Goal: Communication & Community: Answer question/provide support

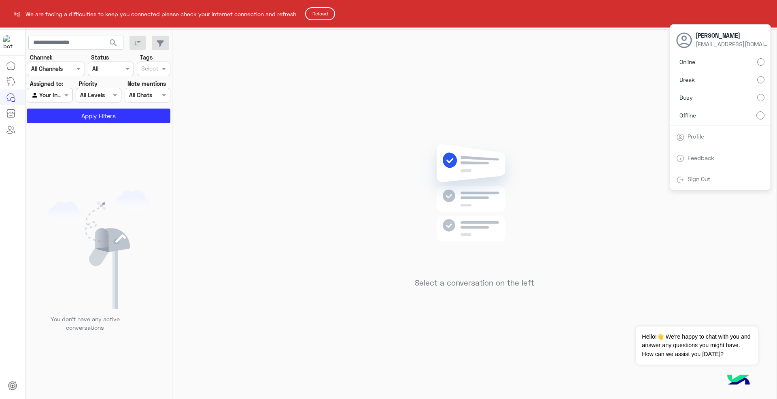
click at [325, 13] on button "Reload" at bounding box center [320, 13] width 30 height 13
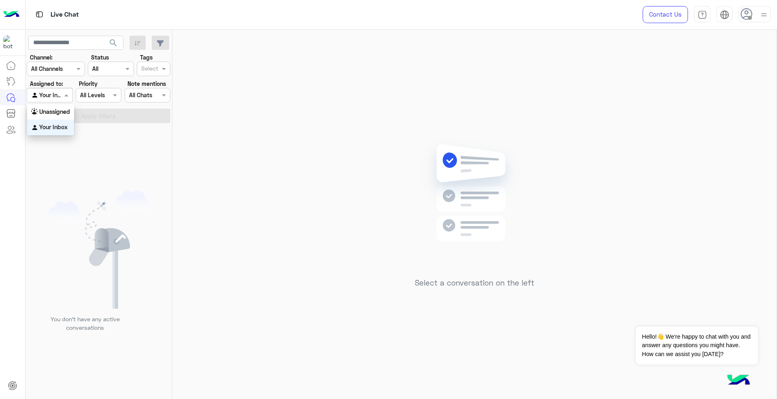
click at [60, 96] on div at bounding box center [49, 94] width 45 height 9
click at [128, 145] on div "You don’t have any active conversations" at bounding box center [99, 264] width 147 height 276
click at [68, 92] on span at bounding box center [67, 95] width 10 height 9
click at [746, 11] on use at bounding box center [747, 14] width 12 height 12
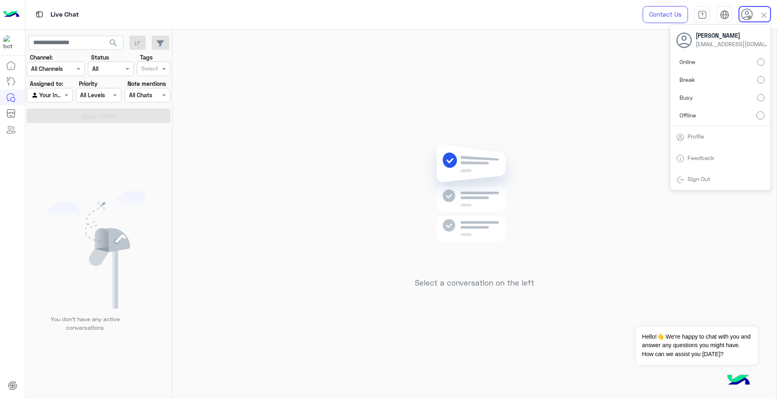
click at [267, 140] on div "Select a conversation on the left" at bounding box center [474, 216] width 604 height 372
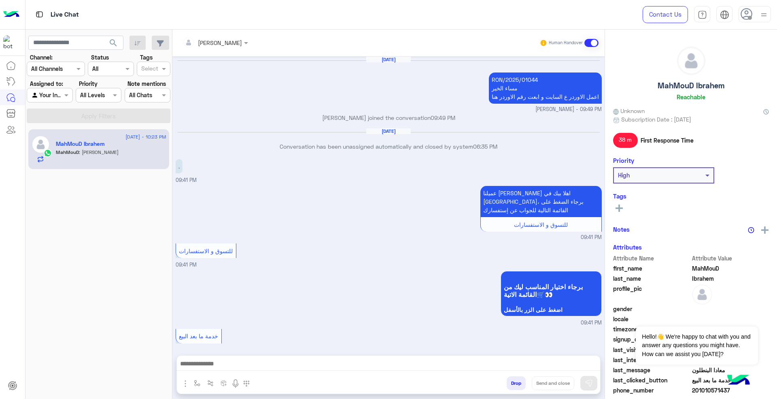
scroll to position [490, 0]
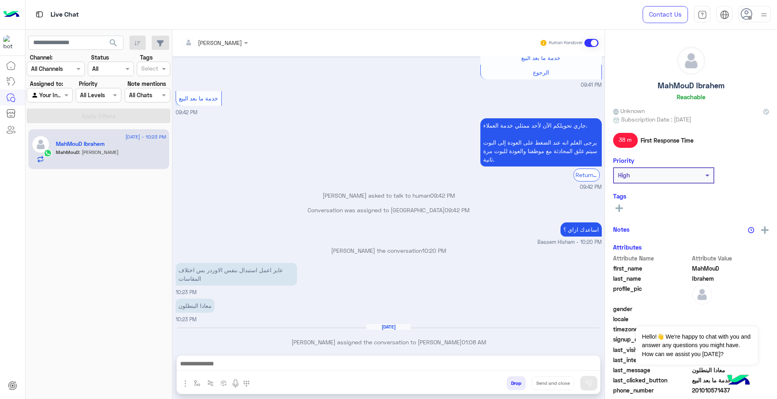
click at [97, 148] on div "MahMouD Ibrahem" at bounding box center [111, 144] width 111 height 9
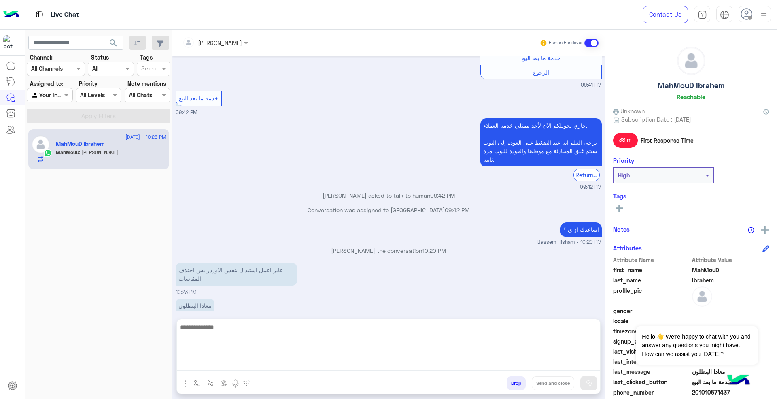
click at [336, 362] on textarea at bounding box center [388, 346] width 423 height 49
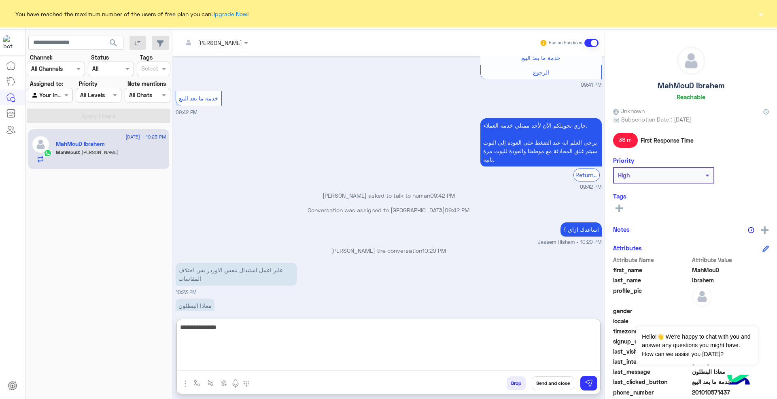
type textarea "**********"
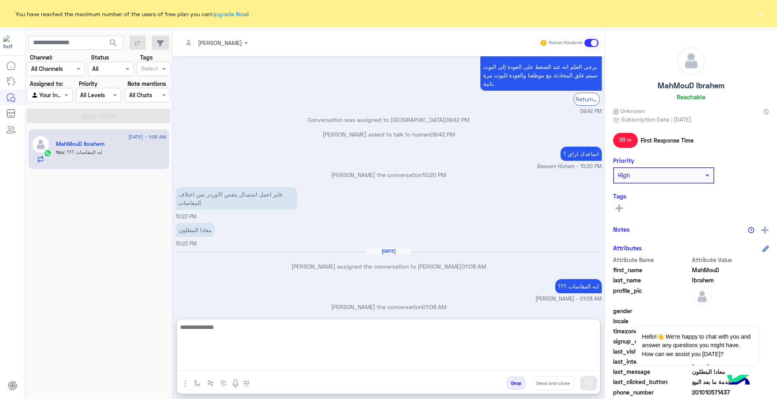
scroll to position [567, 0]
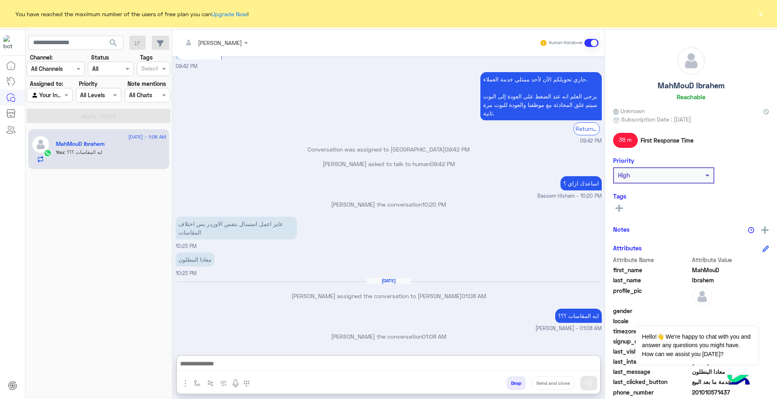
click at [231, 46] on div at bounding box center [216, 42] width 74 height 9
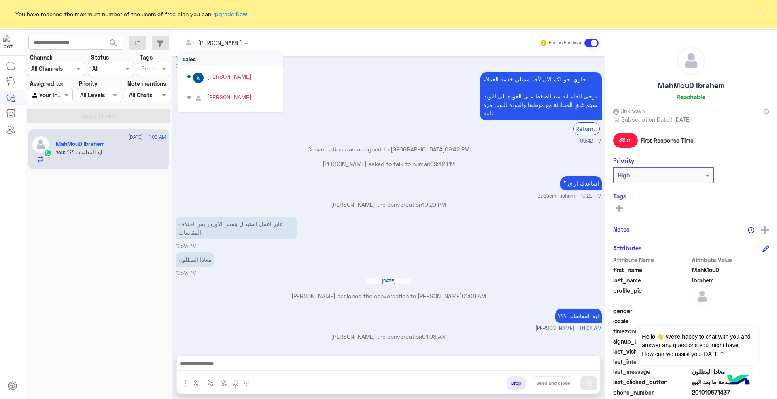
scroll to position [530, 0]
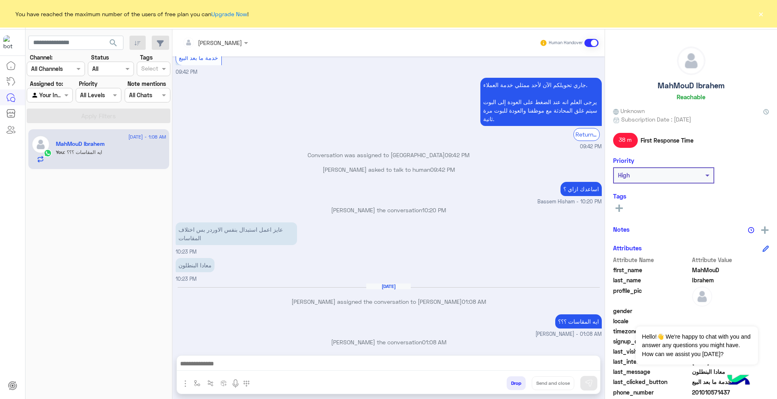
click at [344, 51] on div "Tarek Hassan Human Handover" at bounding box center [388, 43] width 432 height 27
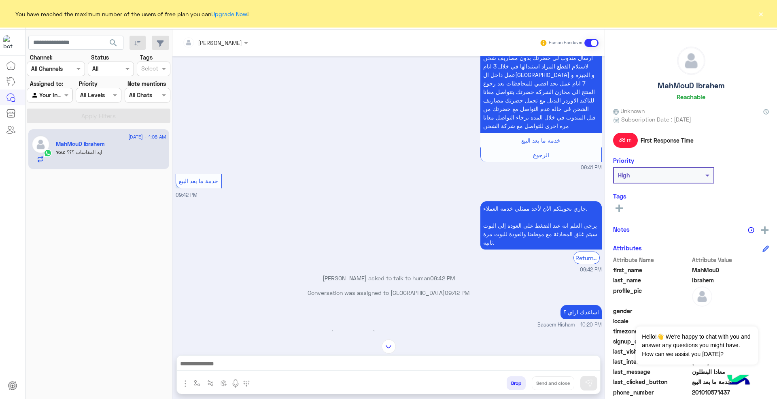
scroll to position [1213, 0]
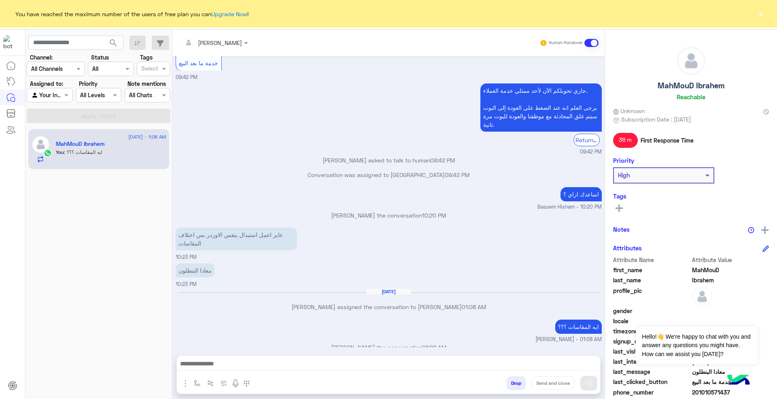
click at [348, 357] on div at bounding box center [388, 365] width 423 height 20
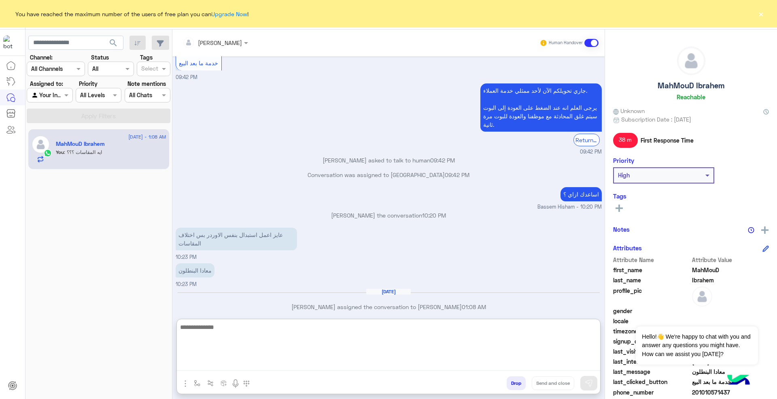
click at [349, 358] on textarea at bounding box center [388, 346] width 423 height 49
type textarea "*"
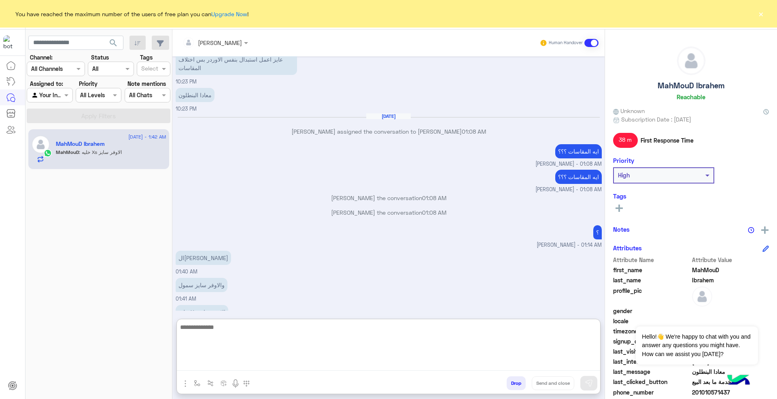
scroll to position [1397, 0]
